Goal: Use online tool/utility: Utilize a website feature to perform a specific function

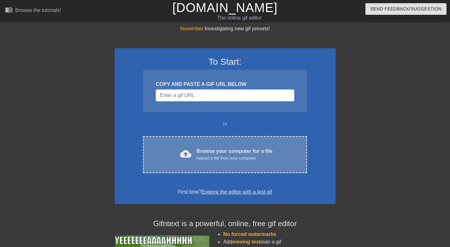
click at [254, 144] on div "cloud_upload Browse your computer for a file Upload a file from your computer C…" at bounding box center [225, 154] width 164 height 37
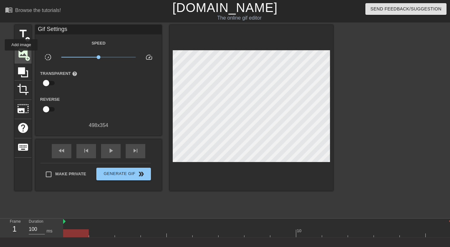
click at [21, 55] on span "image" at bounding box center [23, 53] width 12 height 12
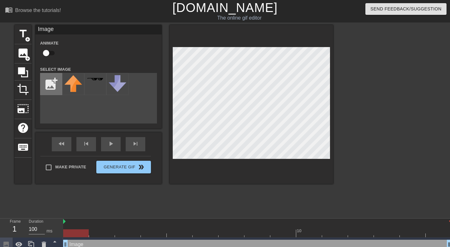
click at [52, 82] on input "file" at bounding box center [50, 83] width 21 height 21
type input "C:\fakepath\Screenshot [DATE] 11.36.38.png"
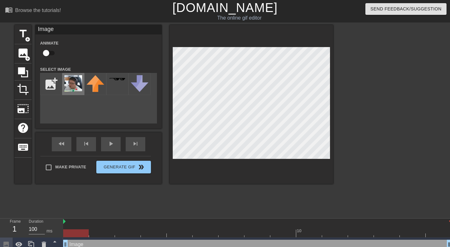
click at [81, 86] on img at bounding box center [73, 83] width 18 height 16
click at [35, 243] on icon at bounding box center [31, 245] width 8 height 8
click at [377, 103] on div at bounding box center [388, 120] width 95 height 190
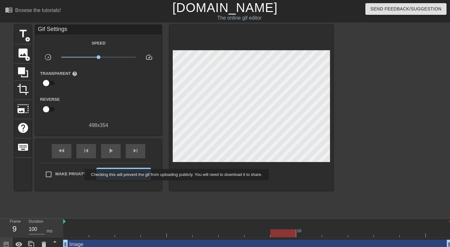
click at [79, 173] on span "Make Private" at bounding box center [70, 174] width 31 height 6
click at [55, 173] on input "Make Private" at bounding box center [48, 174] width 13 height 13
checkbox input "true"
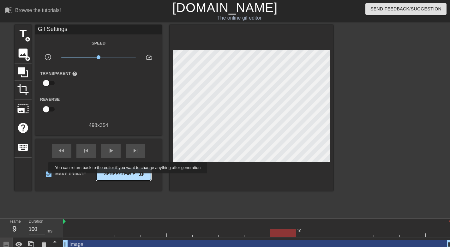
click at [133, 177] on span "Generate Gif double_arrow" at bounding box center [124, 174] width 50 height 8
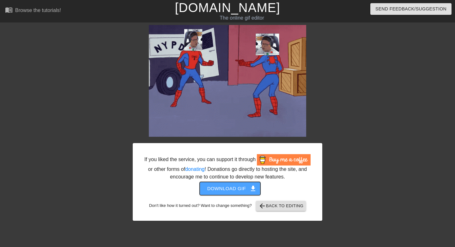
click at [227, 193] on span "Download gif get_app" at bounding box center [230, 189] width 46 height 8
